Goal: Task Accomplishment & Management: Complete application form

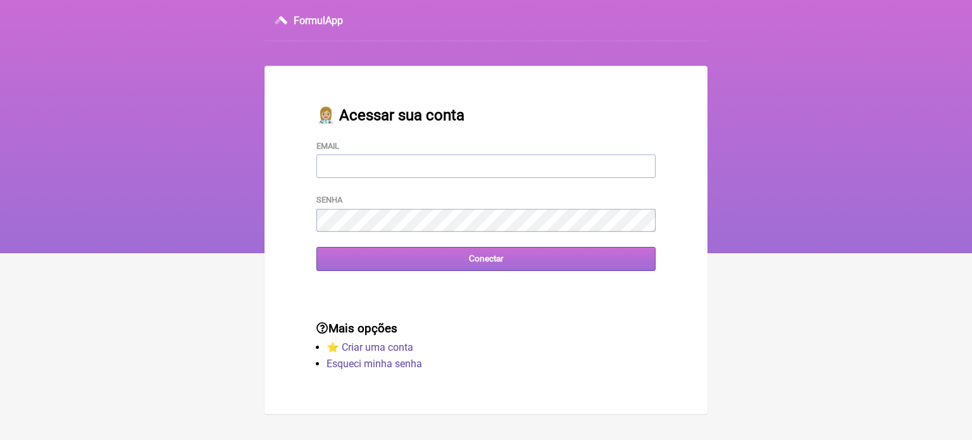
type input "FCAETANORJ@YAHOO.COM.BR"
click at [481, 259] on input "Conectar" at bounding box center [485, 258] width 339 height 23
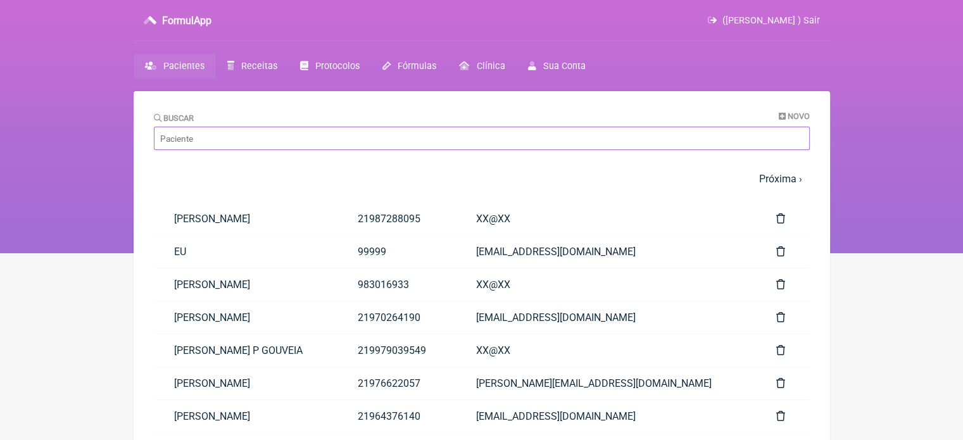
click at [232, 141] on input "Buscar" at bounding box center [482, 138] width 656 height 23
paste input "ALESSANDRA FERREIRA NUNES DAIHA"
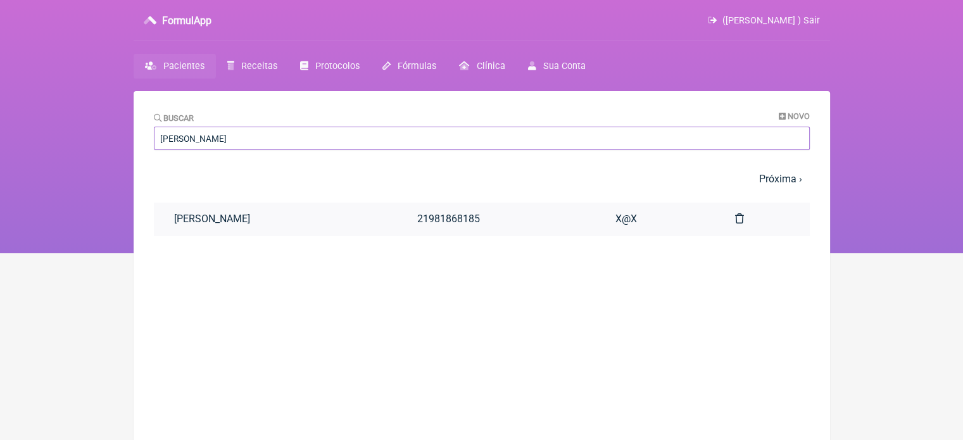
type input "ALESSANDRA FERREIRA NUNES DAIHA"
click at [309, 218] on link "ALESSANDRA FERREIRA NUNES DAIHA" at bounding box center [275, 219] width 243 height 32
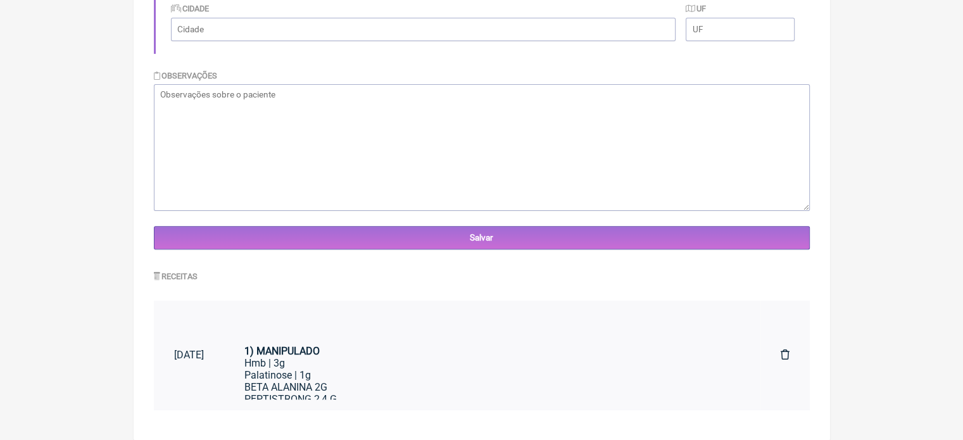
scroll to position [53, 0]
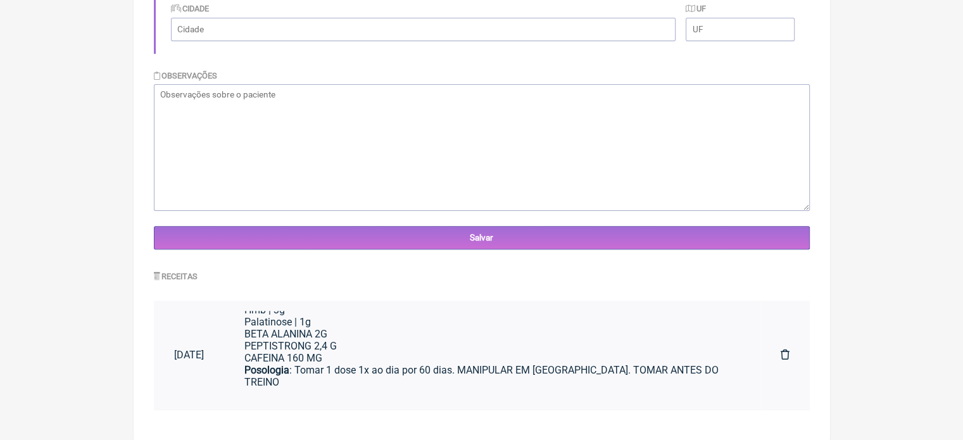
click at [339, 341] on div "BETA ALANINA 2G PEPTISTRONG 2,4 G CAFEINA 160 MG" at bounding box center [492, 346] width 496 height 36
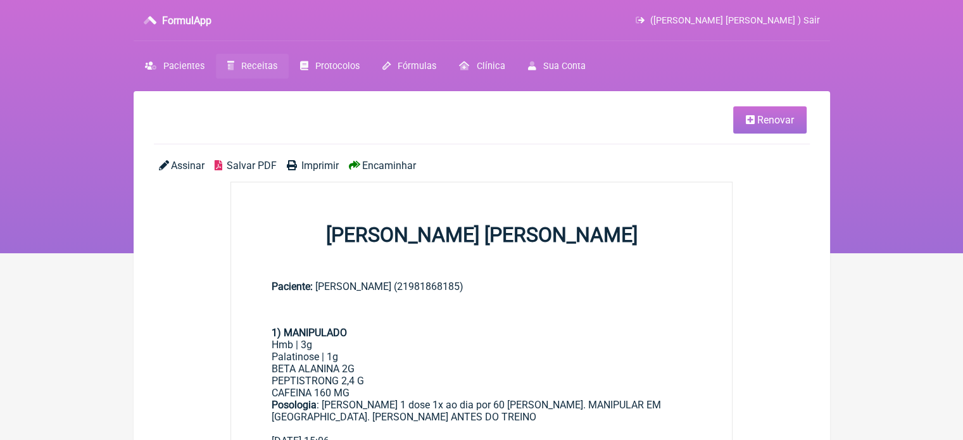
click at [765, 116] on span "Renovar" at bounding box center [775, 120] width 37 height 12
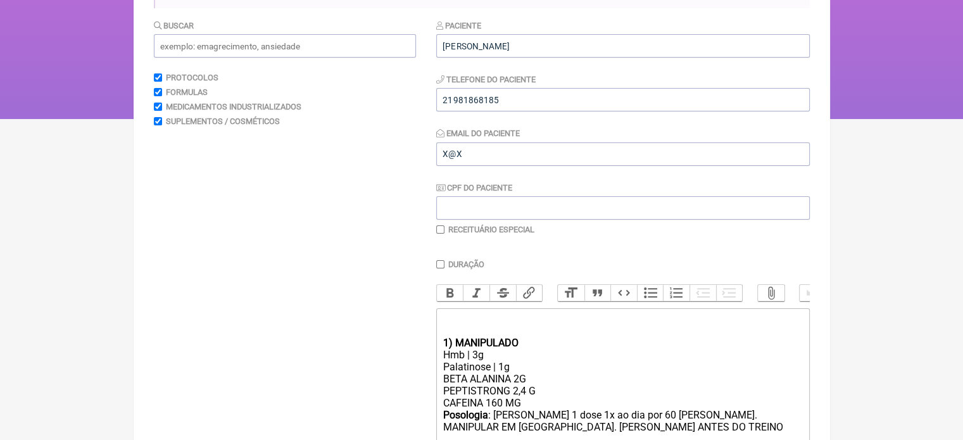
scroll to position [253, 0]
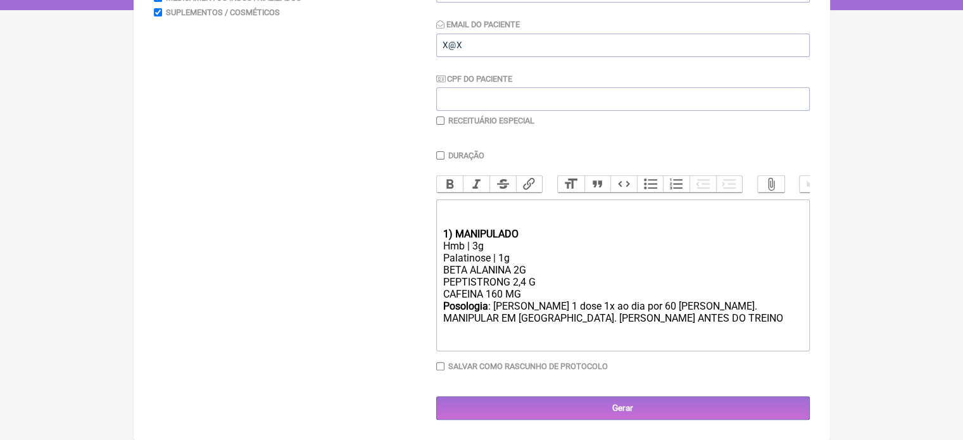
drag, startPoint x: 540, startPoint y: 282, endPoint x: 427, endPoint y: 282, distance: 112.7
click at [432, 280] on form "Buscar Protocolos Formulas Medicamentos Industrializados Suplementos / Cosmétic…" at bounding box center [482, 165] width 656 height 510
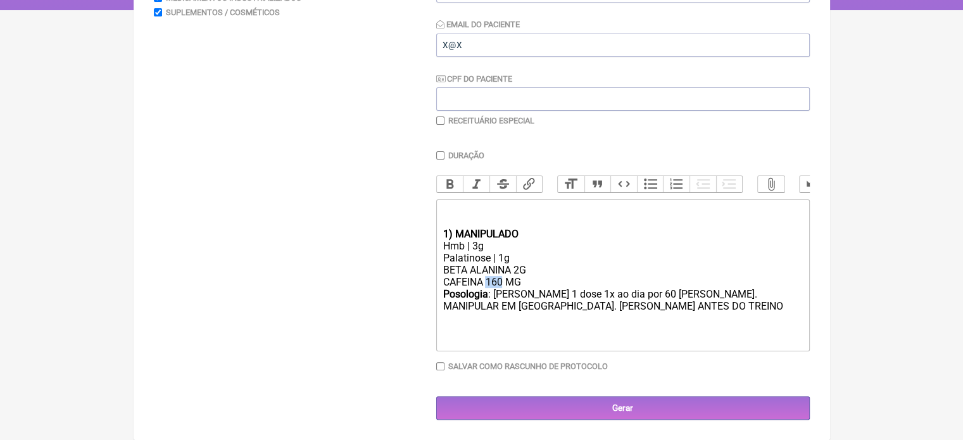
drag, startPoint x: 503, startPoint y: 284, endPoint x: 487, endPoint y: 284, distance: 16.5
click at [487, 284] on div "BETA ALANINA 2G CAFEINA 160 MG" at bounding box center [621, 276] width 359 height 24
click at [519, 268] on div "BETA ALANINA 2G CAFEINA 300 MG" at bounding box center [621, 276] width 359 height 24
type trix-editor "<div><br><br></div><div><strong>1) MANIPULADO</strong></div><div>Hmb | 3g</div>…"
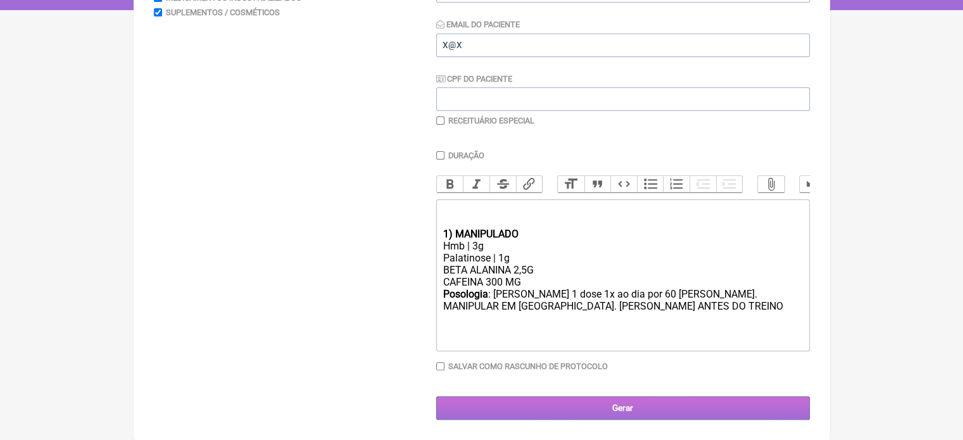
click at [615, 409] on input "Gerar" at bounding box center [622, 407] width 373 height 23
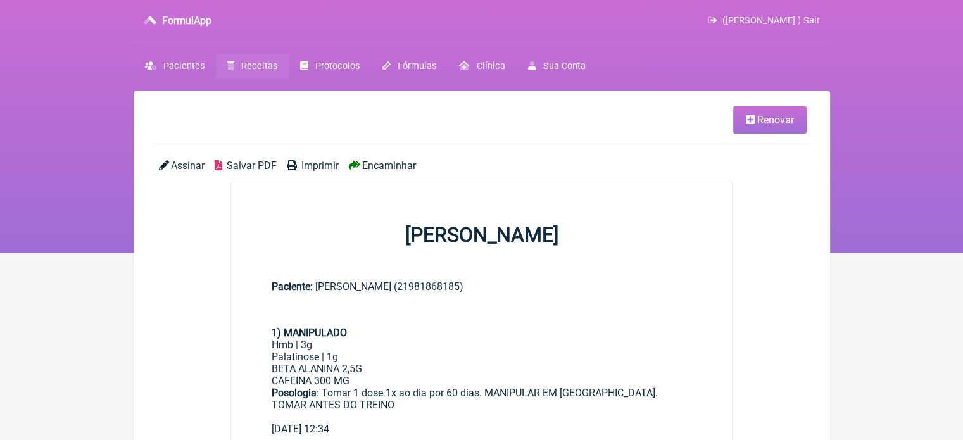
click at [313, 168] on span "Imprimir" at bounding box center [319, 165] width 37 height 12
click at [175, 67] on span "Pacientes" at bounding box center [183, 66] width 41 height 11
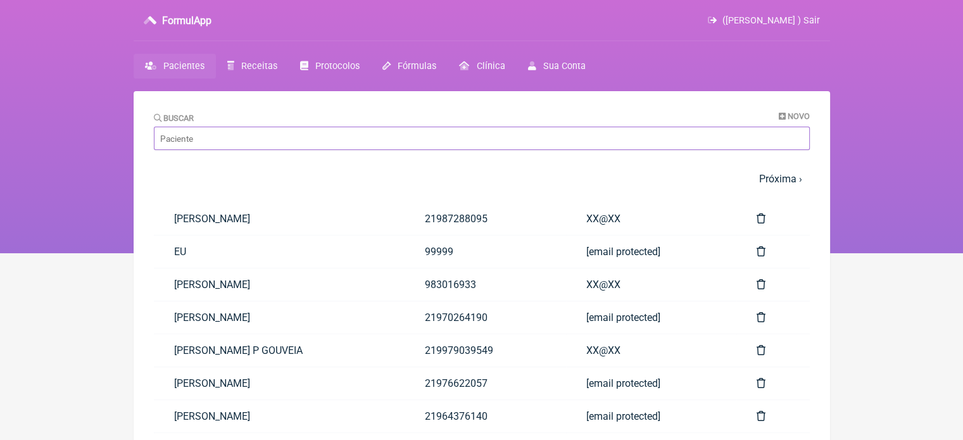
click at [294, 139] on input "Buscar" at bounding box center [482, 138] width 656 height 23
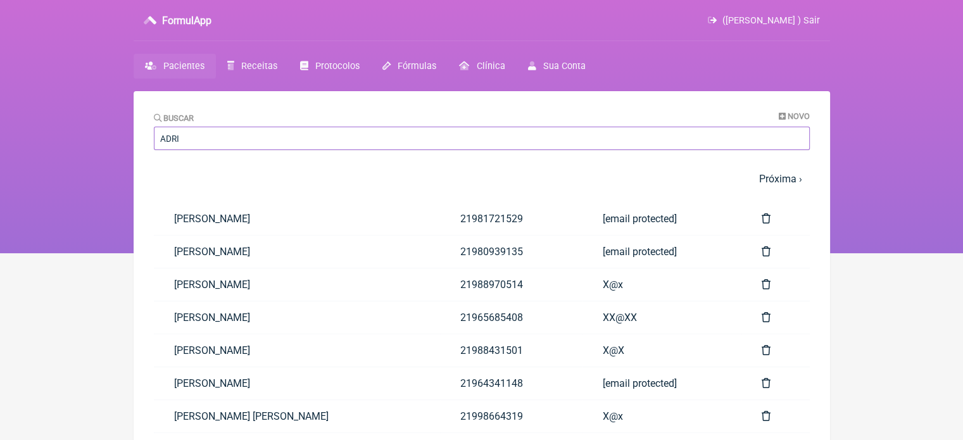
type input "[PERSON_NAME]"
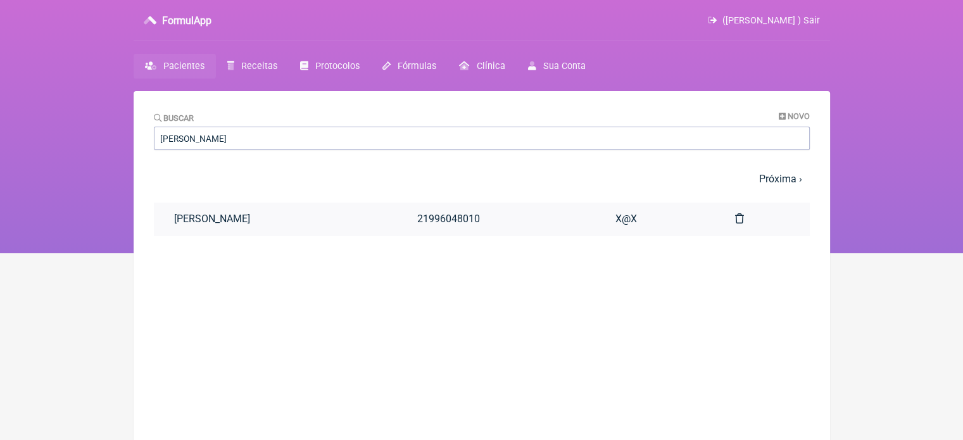
click at [280, 206] on link "[PERSON_NAME]" at bounding box center [275, 219] width 243 height 32
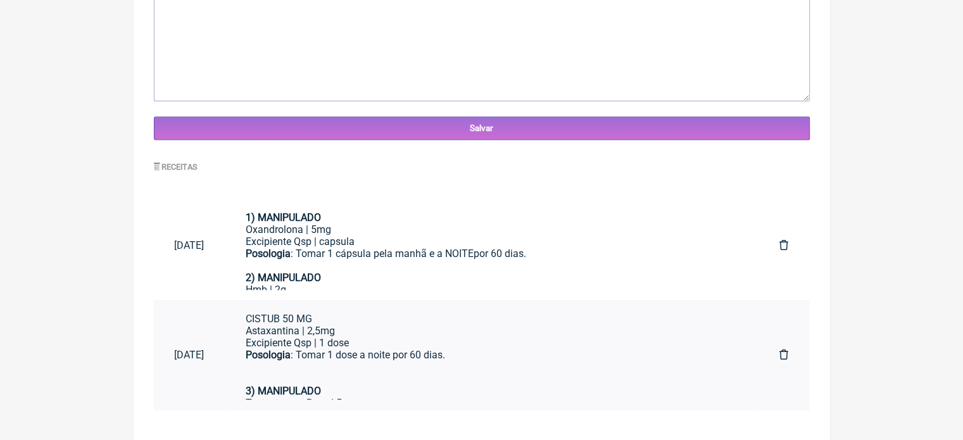
scroll to position [114, 0]
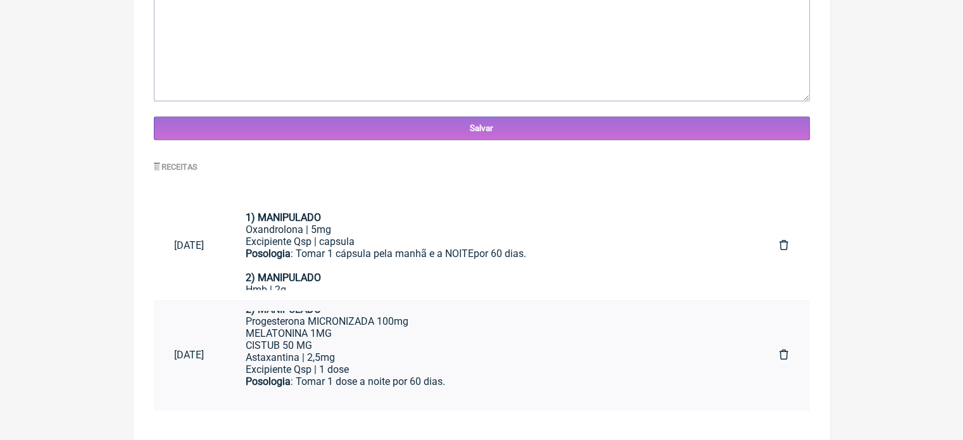
click at [425, 366] on div "Excipiente Qsp | 1 dose" at bounding box center [492, 369] width 493 height 12
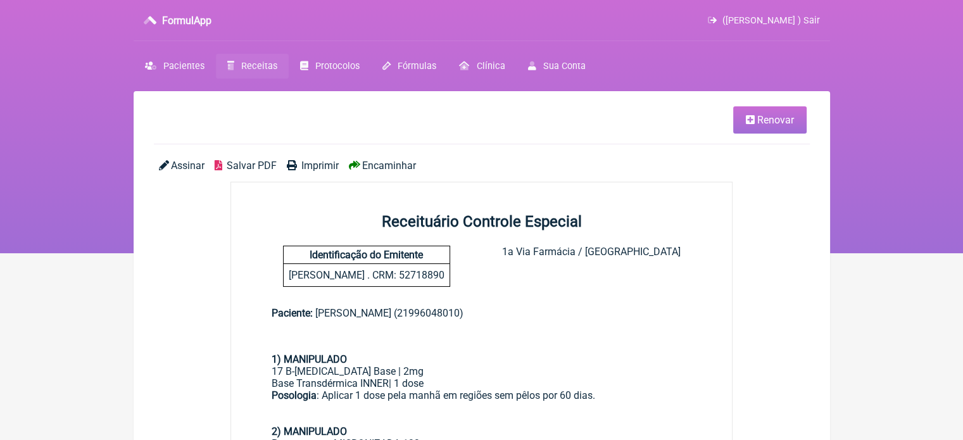
click at [767, 116] on span "Renovar" at bounding box center [775, 120] width 37 height 12
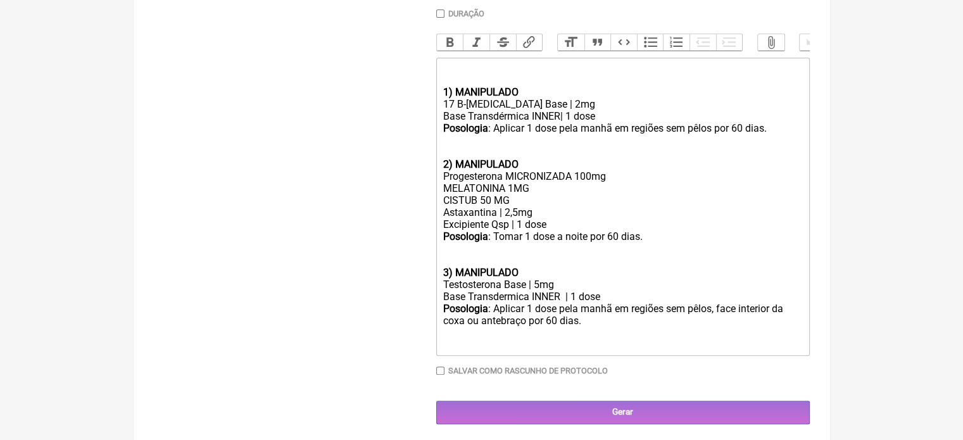
scroll to position [563, 0]
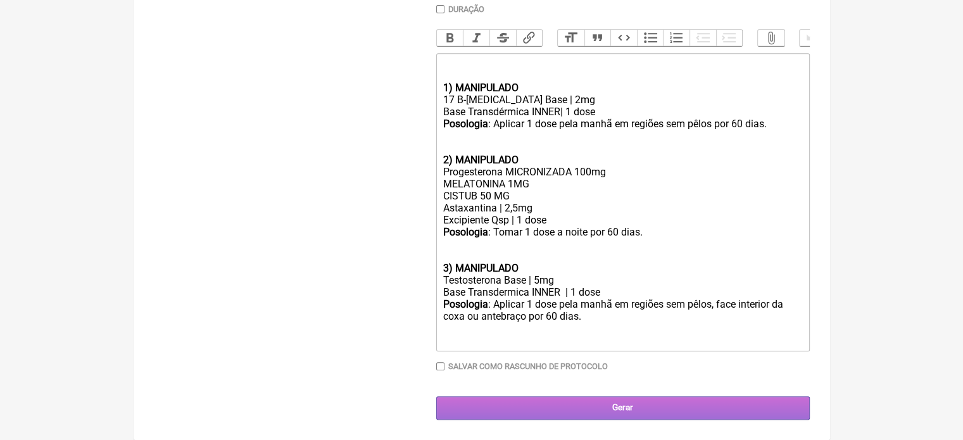
click at [607, 403] on input "Gerar" at bounding box center [622, 407] width 373 height 23
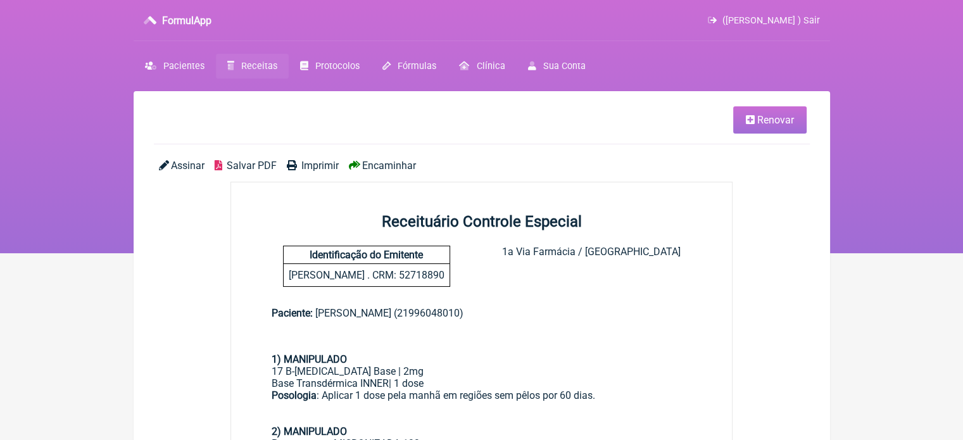
click at [306, 165] on span "Imprimir" at bounding box center [319, 165] width 37 height 12
click at [313, 168] on span "Imprimir" at bounding box center [319, 165] width 37 height 12
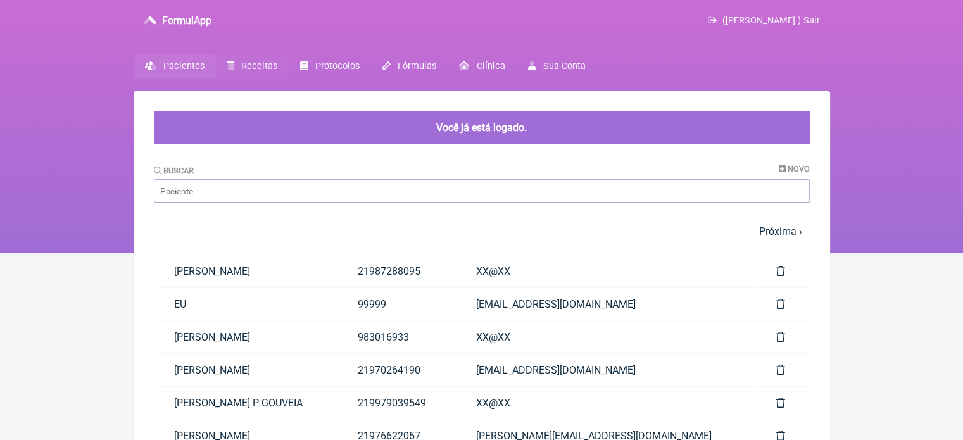
click at [243, 68] on span "Receitas" at bounding box center [259, 66] width 36 height 11
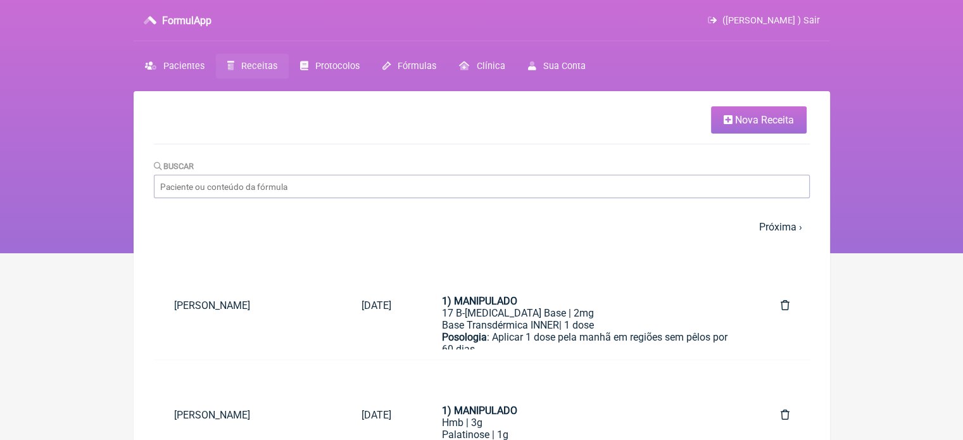
click at [718, 118] on link "Nova Receita" at bounding box center [759, 119] width 96 height 27
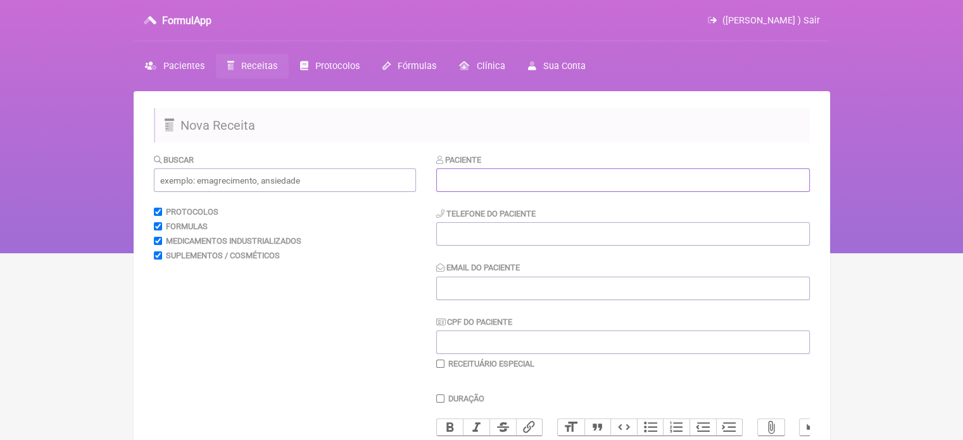
click at [516, 181] on input "text" at bounding box center [622, 179] width 373 height 23
paste input "ANA CRISTINA DA SILVA"
click at [497, 227] on div "Paciente ANA CRISTINA DA SILVA Telefone do Paciente Email do Paciente CPF do Pa…" at bounding box center [622, 261] width 373 height 216
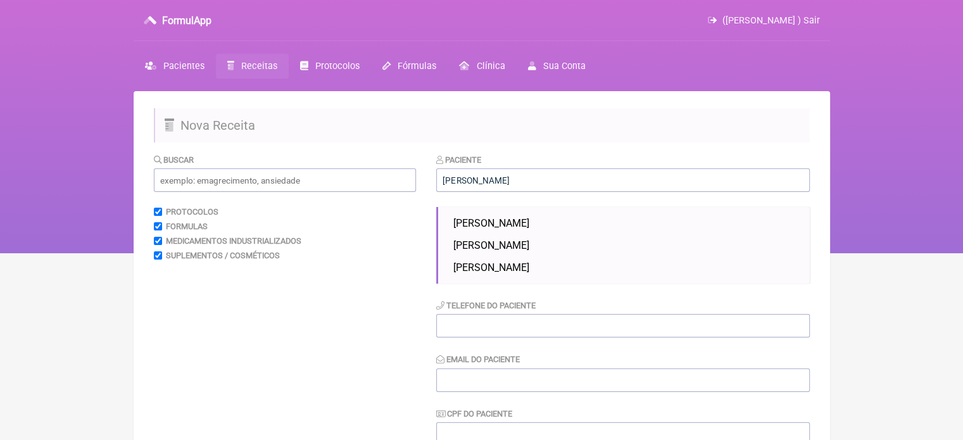
click at [387, 251] on div "Suplementos / Cosméticos" at bounding box center [285, 255] width 262 height 9
click at [537, 179] on input "ANA CRISTINA DA SILVA" at bounding box center [622, 179] width 373 height 23
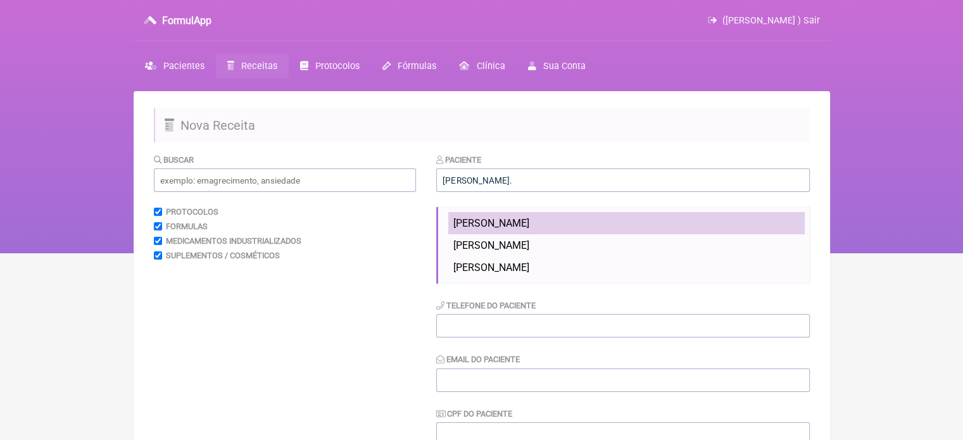
click at [529, 220] on span "ANA CRISTINA DA SILVA PEREIRA" at bounding box center [491, 223] width 76 height 12
type input "ANA CRISTINA DA SILVA PEREIRA"
type input "21986512257"
type input "X@X"
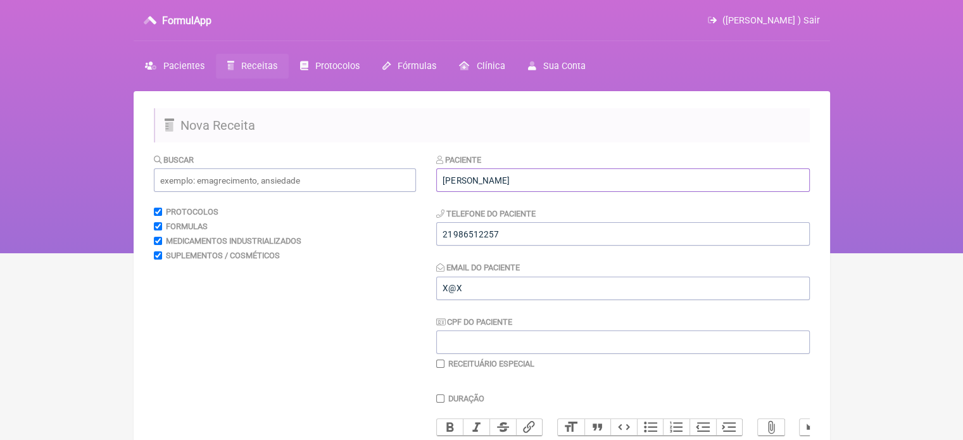
drag, startPoint x: 580, startPoint y: 182, endPoint x: 539, endPoint y: 182, distance: 41.8
click at [539, 182] on input "ANA CRISTINA DA SILVA PEREIRA" at bounding box center [622, 179] width 373 height 23
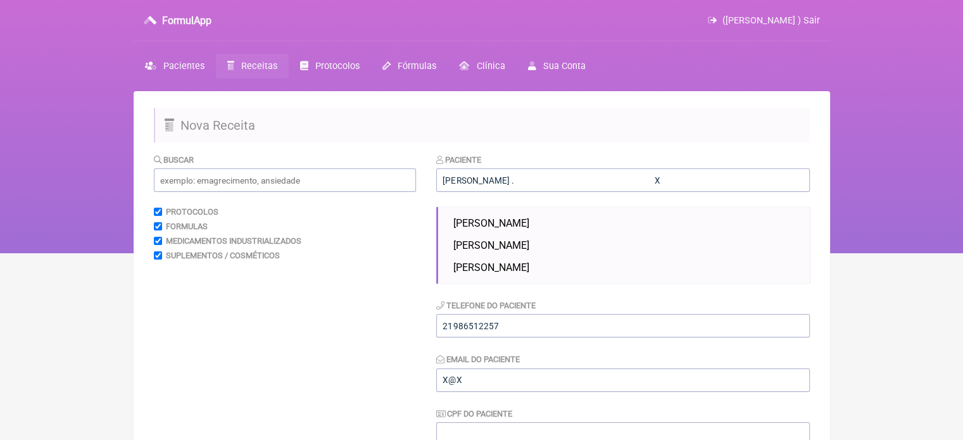
drag, startPoint x: 706, startPoint y: 183, endPoint x: 536, endPoint y: 184, distance: 170.3
click at [536, 184] on input "ANA CRISTINA DA SILVA . X" at bounding box center [622, 179] width 373 height 23
click at [413, 237] on div "Medicamentos Industrializados" at bounding box center [285, 240] width 262 height 9
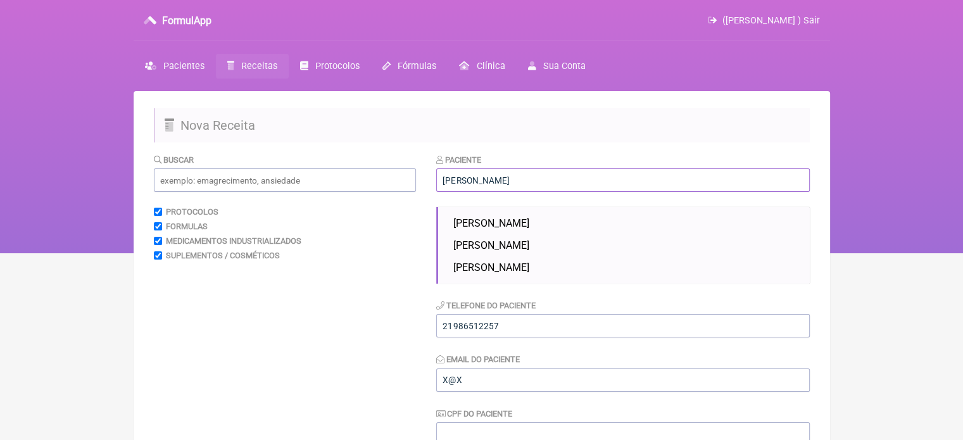
click at [534, 182] on input "ANA CRISTINA DA SILVAX" at bounding box center [622, 179] width 373 height 23
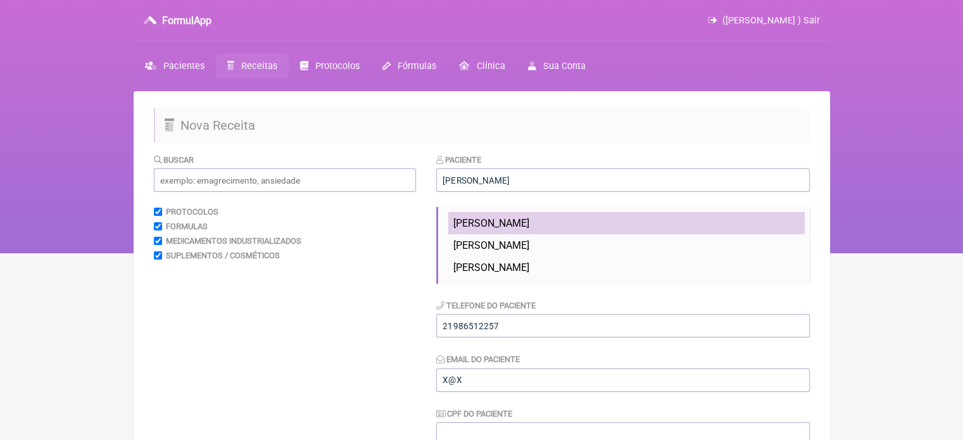
click at [496, 222] on span "ANA CRISTINA DA SILVA PEREIRA" at bounding box center [491, 223] width 76 height 12
type input "ANA CRISTINA DA SILVA PEREIRA"
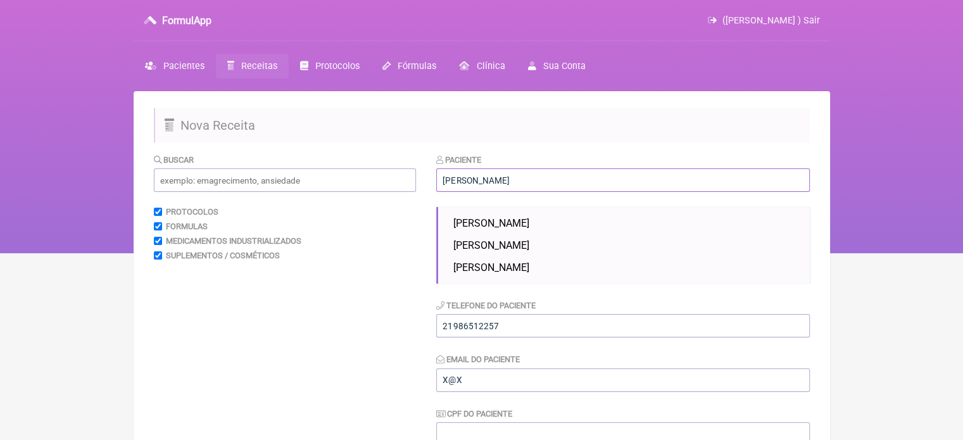
click at [577, 183] on input "ANA CRISTINA DA SILVA PEREIRA" at bounding box center [622, 179] width 373 height 23
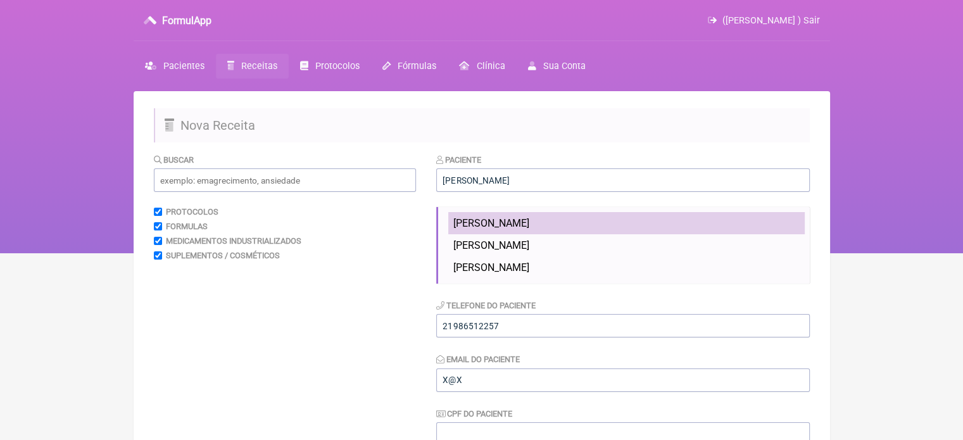
click at [476, 223] on span "ANA CRISTINA DA SILVA PEREIRA" at bounding box center [491, 223] width 76 height 12
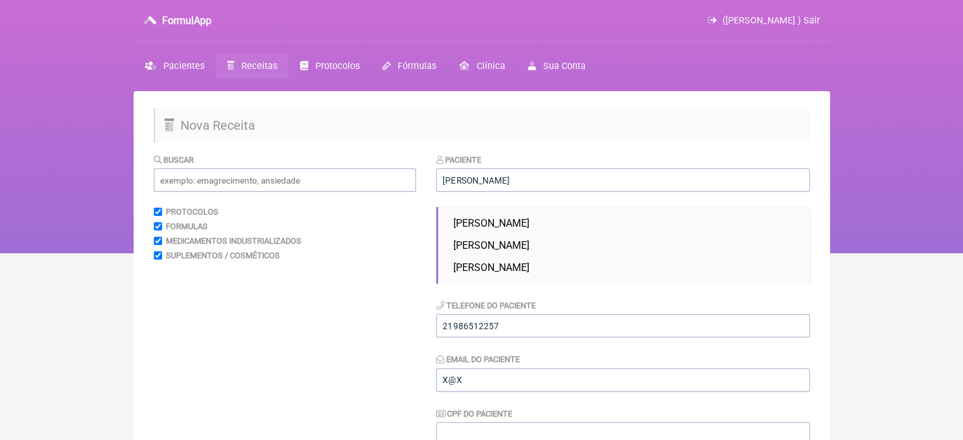
click at [413, 225] on div "Formulas" at bounding box center [285, 226] width 262 height 9
click at [508, 317] on input "21986512257" at bounding box center [622, 325] width 373 height 23
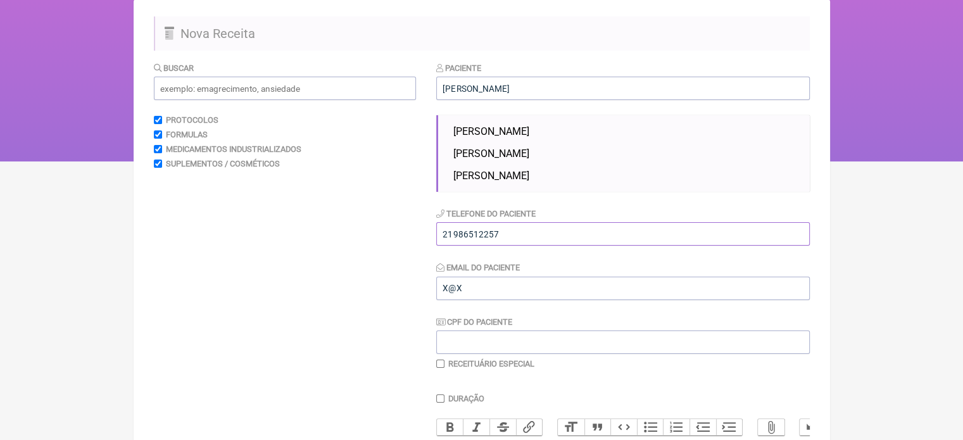
scroll to position [91, 0]
click at [324, 239] on div "Buscar Protocolos Formulas Medicamentos Industrializados Suplementos / Cosmétic…" at bounding box center [285, 363] width 262 height 602
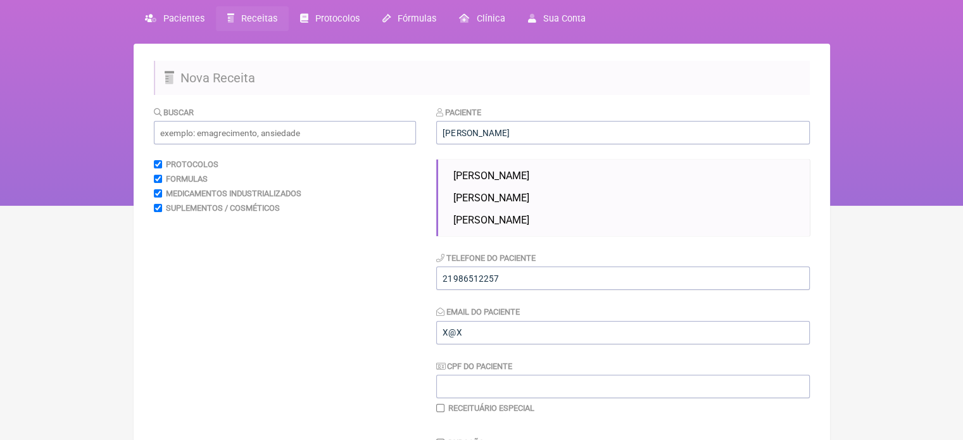
scroll to position [0, 0]
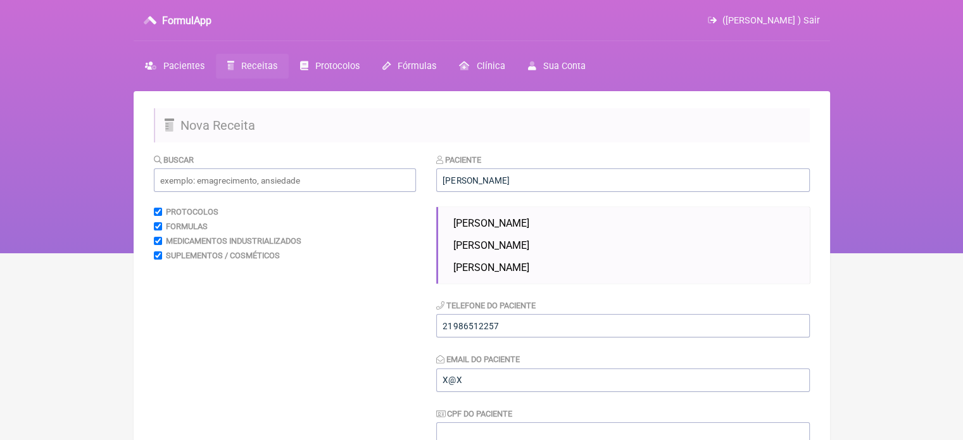
click at [247, 68] on span "Receitas" at bounding box center [259, 66] width 36 height 11
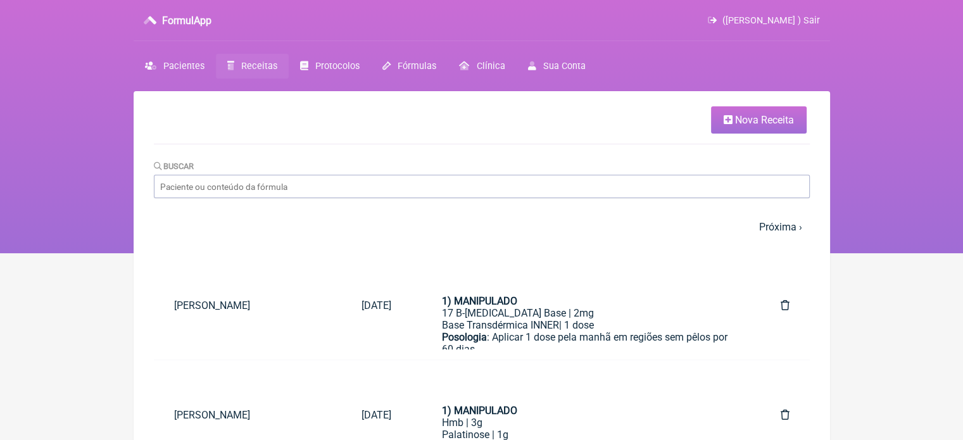
click at [763, 115] on span "Nova Receita" at bounding box center [764, 120] width 59 height 12
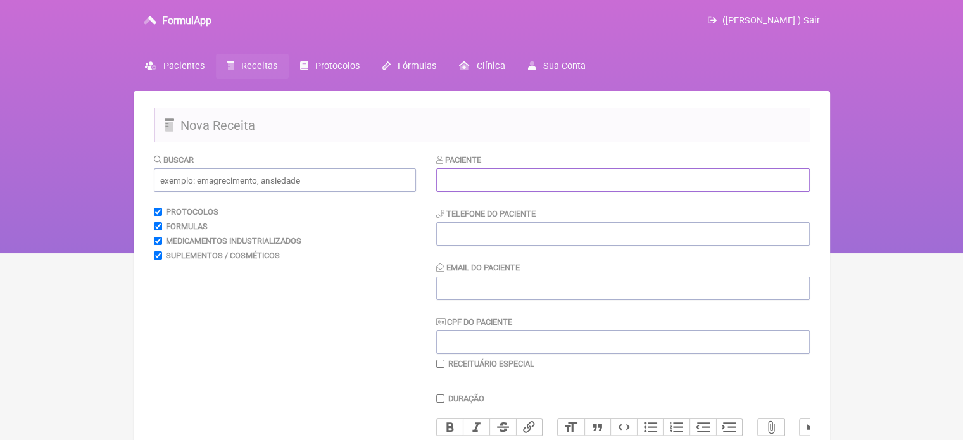
click at [502, 187] on input "text" at bounding box center [622, 179] width 373 height 23
type input "ANA CRISTINA DA SSILVA"
click at [444, 229] on input "tel" at bounding box center [622, 233] width 373 height 23
type input "21988472650"
click at [173, 68] on span "Pacientes" at bounding box center [183, 66] width 41 height 11
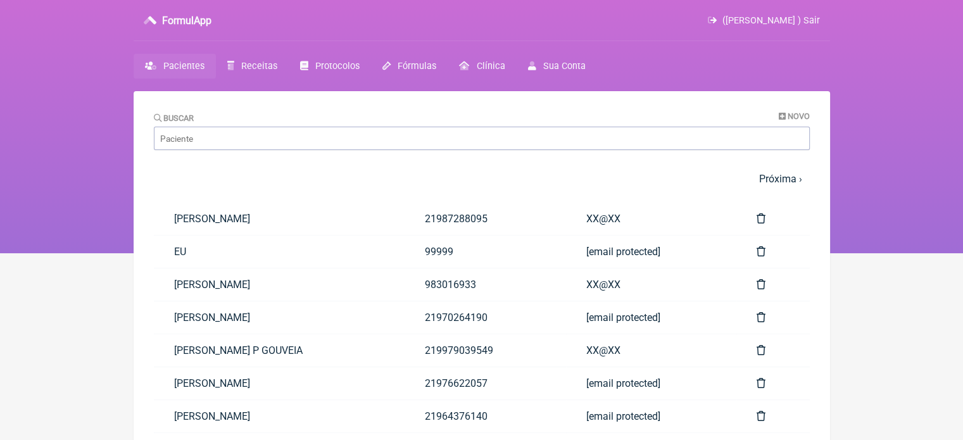
click at [220, 184] on nav "1 2 3 4 5 … Próxima › Última »" at bounding box center [482, 178] width 656 height 27
click at [233, 141] on input "Buscar" at bounding box center [482, 138] width 656 height 23
paste input "AMANDA BARBOSA DE MELO"
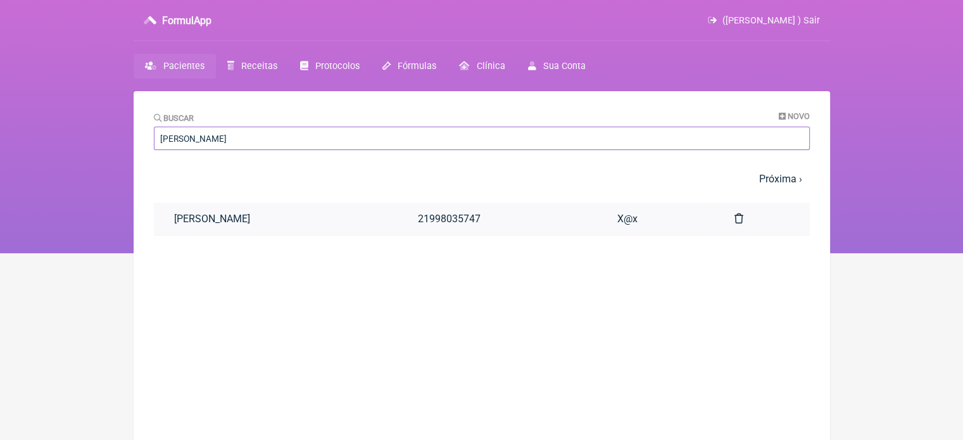
type input "AMANDA BARBOSA DE MELO"
click at [253, 219] on link "AMANDA BARBOSA DE MELO" at bounding box center [276, 219] width 244 height 32
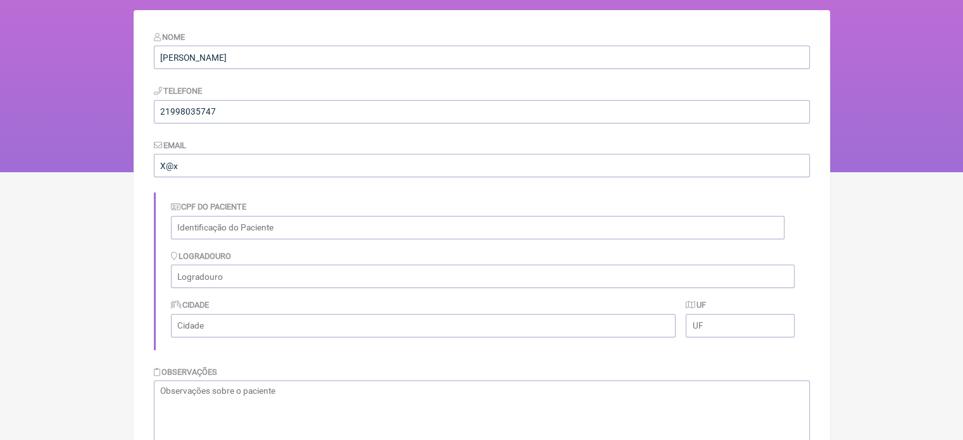
scroll to position [73, 0]
